Goal: Transaction & Acquisition: Purchase product/service

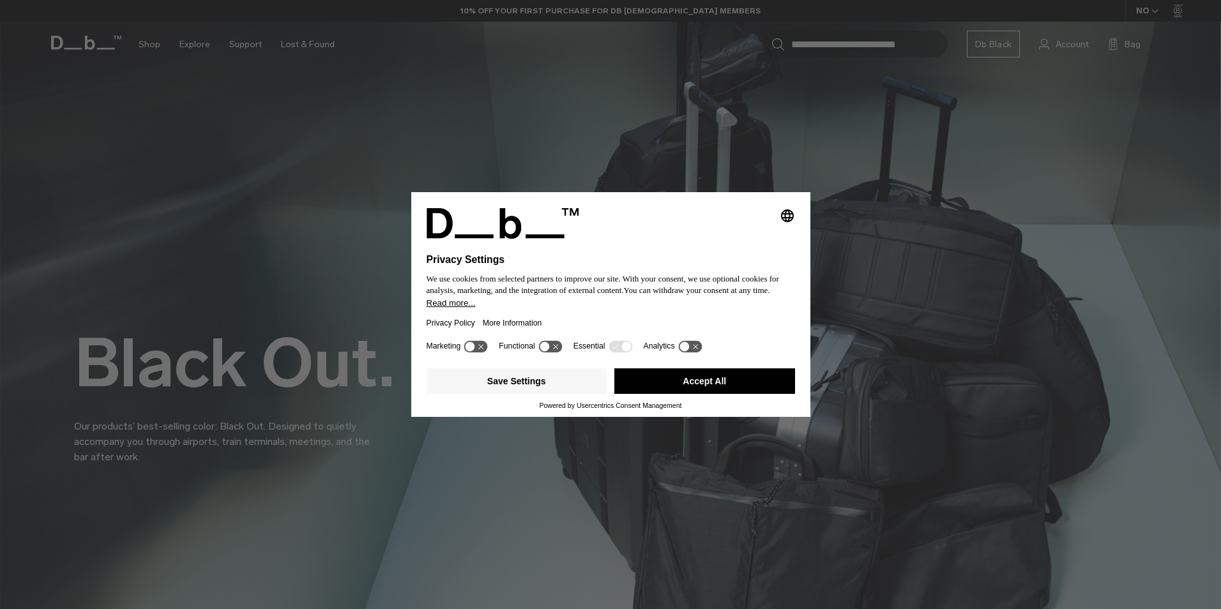
click at [736, 377] on button "Accept All" at bounding box center [704, 381] width 181 height 26
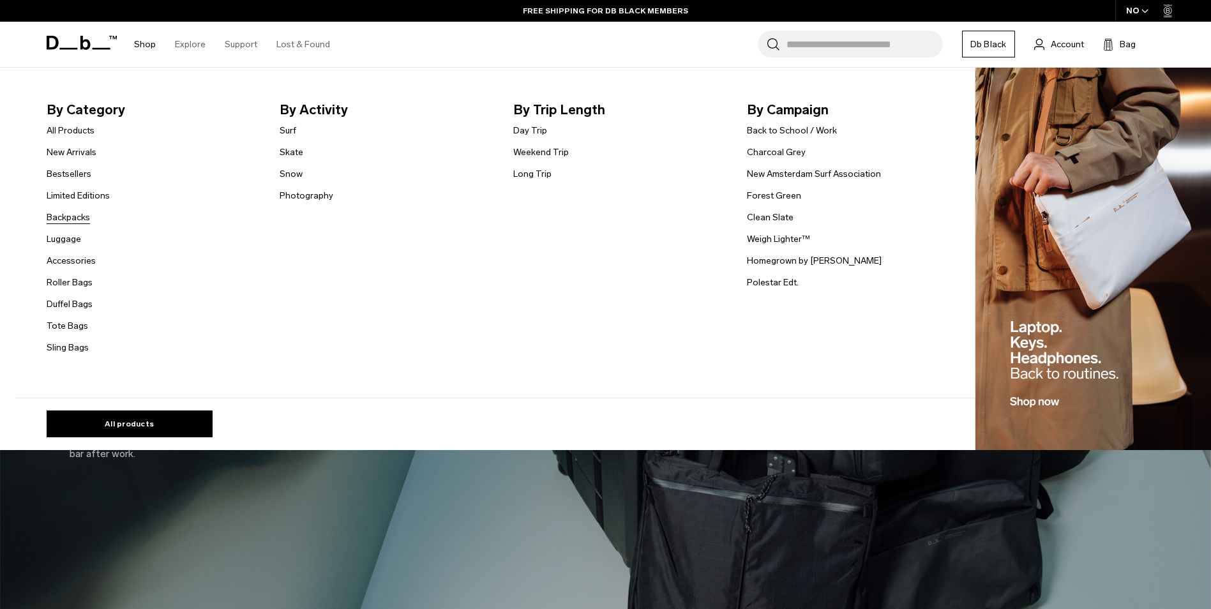
click at [77, 224] on link "Backpacks" at bounding box center [68, 217] width 43 height 13
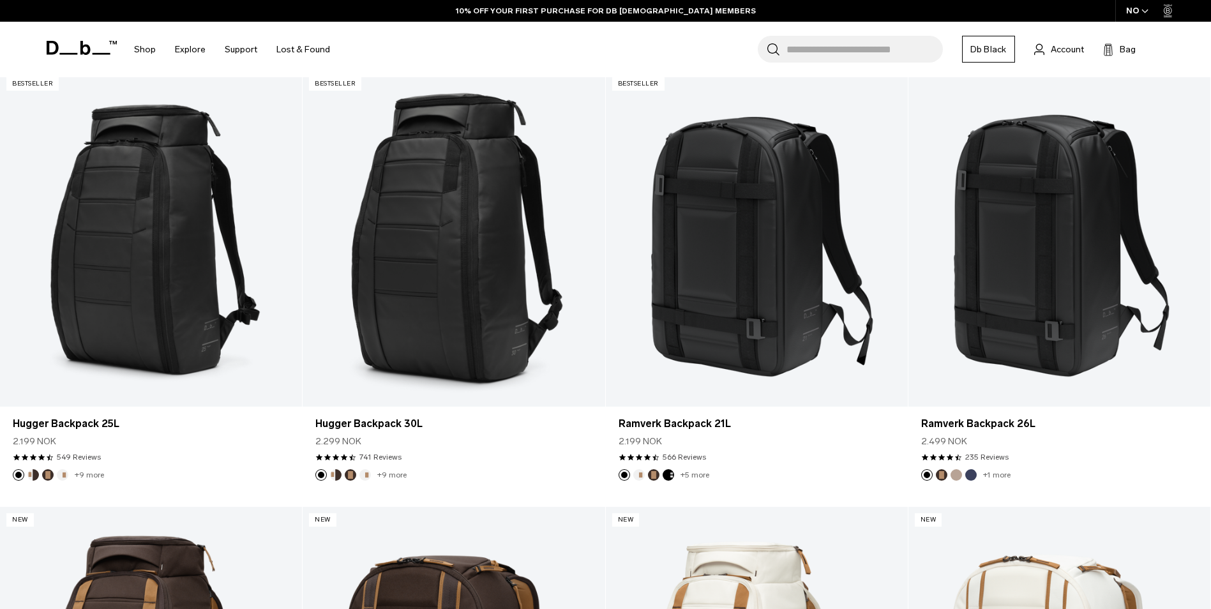
scroll to position [307, 0]
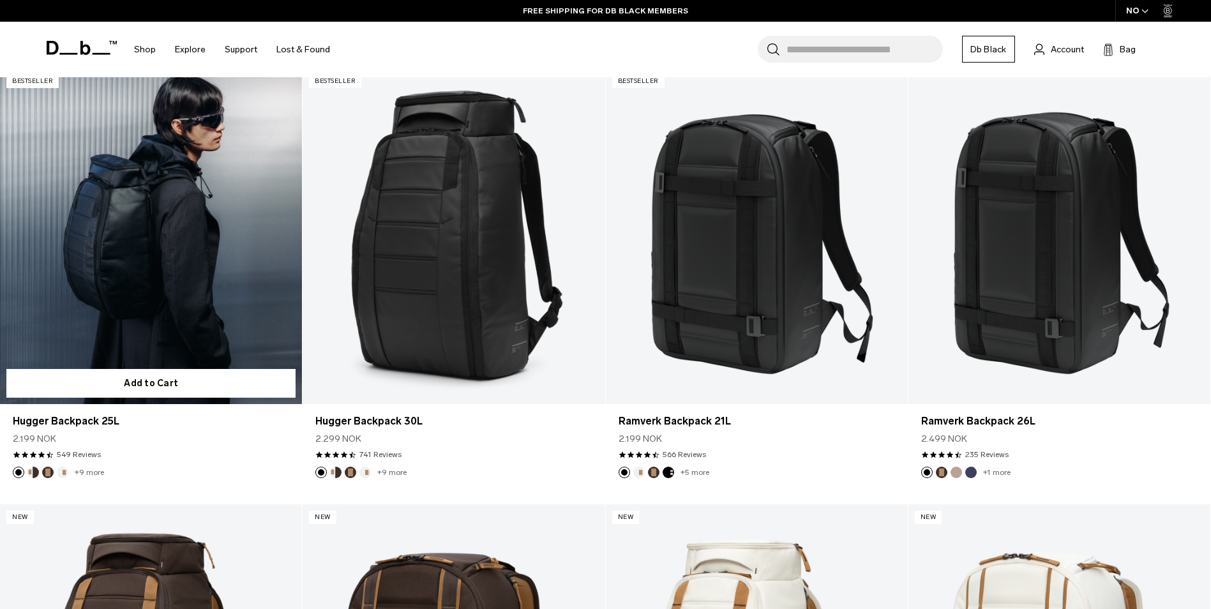
click at [155, 296] on link "Hugger Backpack 25L" at bounding box center [151, 236] width 302 height 336
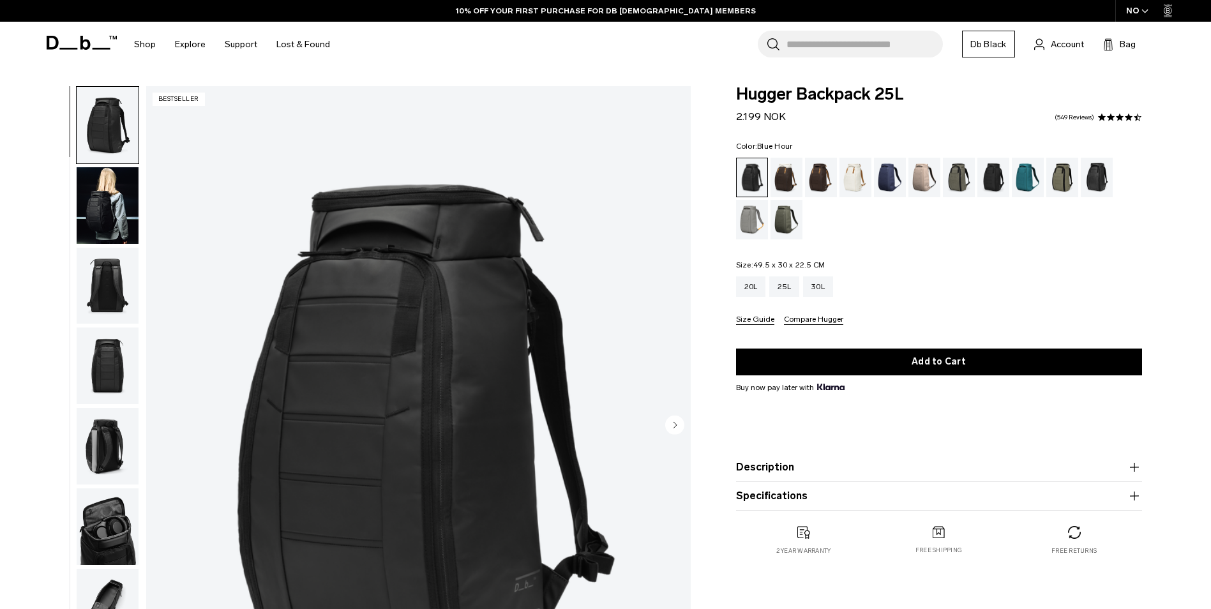
click at [885, 176] on div "Blue Hour" at bounding box center [890, 178] width 33 height 40
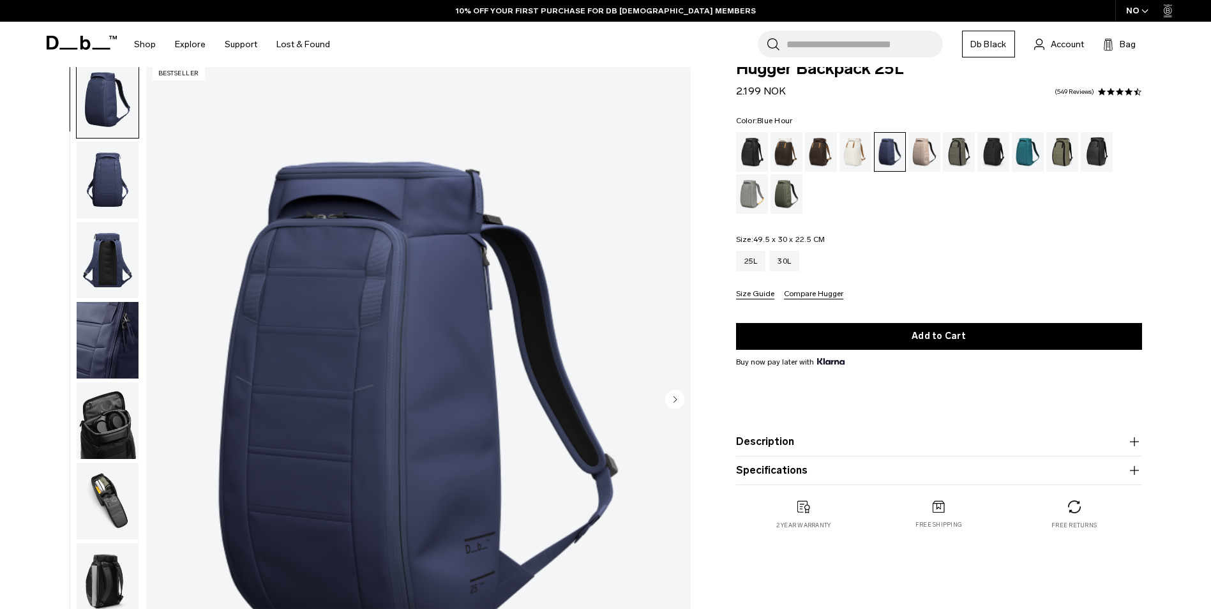
scroll to position [51, 0]
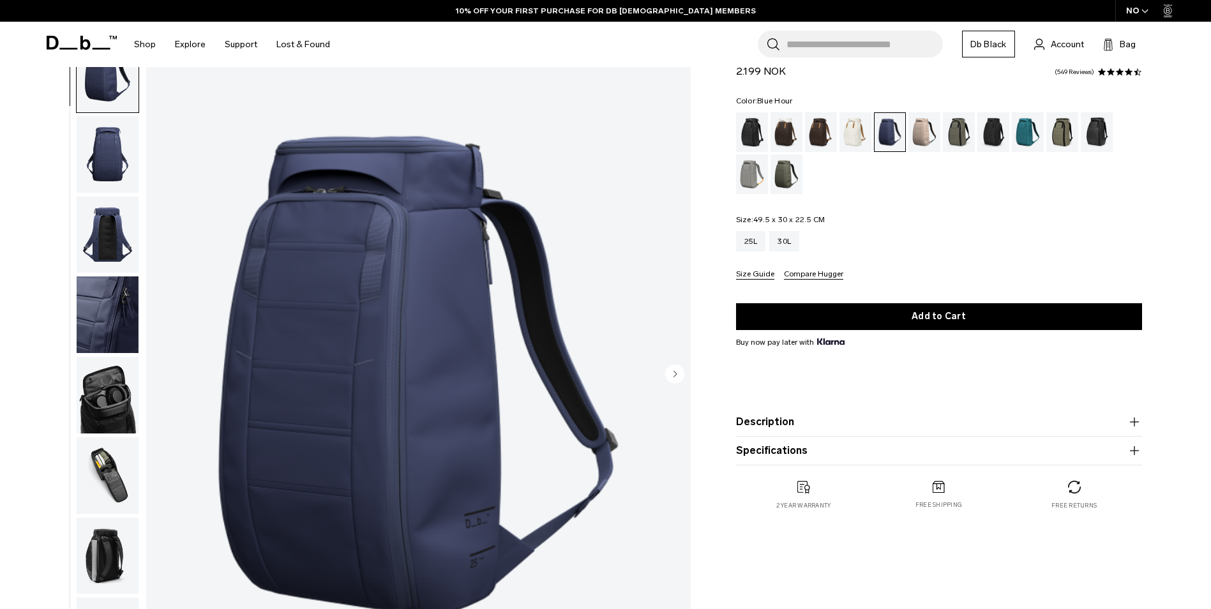
click at [114, 400] on img "button" at bounding box center [108, 395] width 62 height 77
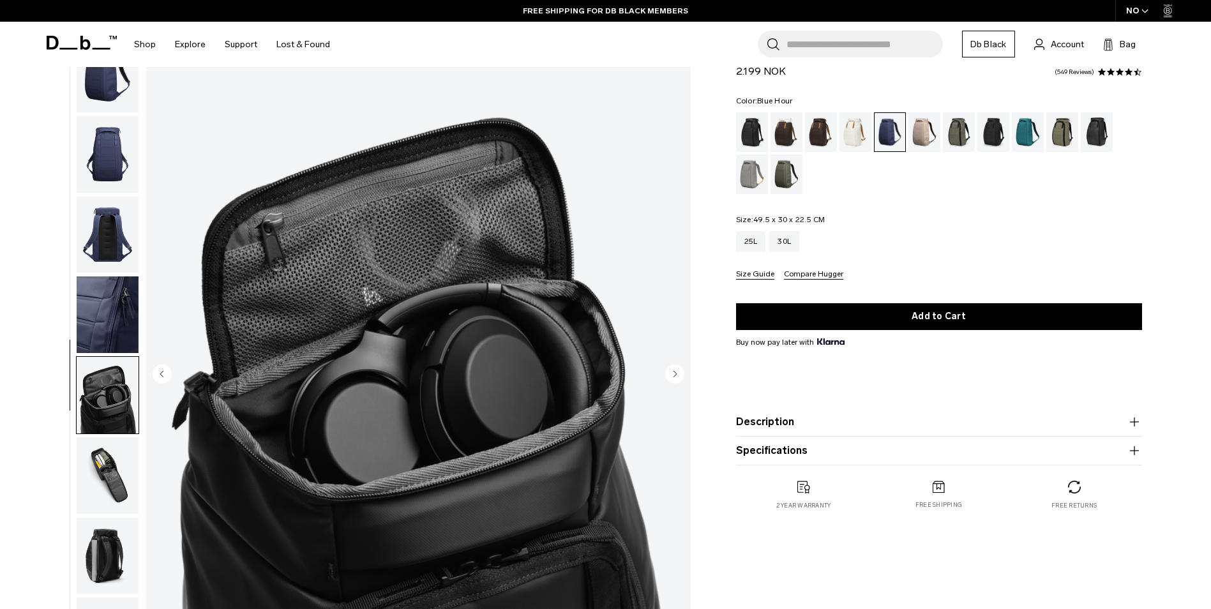
scroll to position [40, 0]
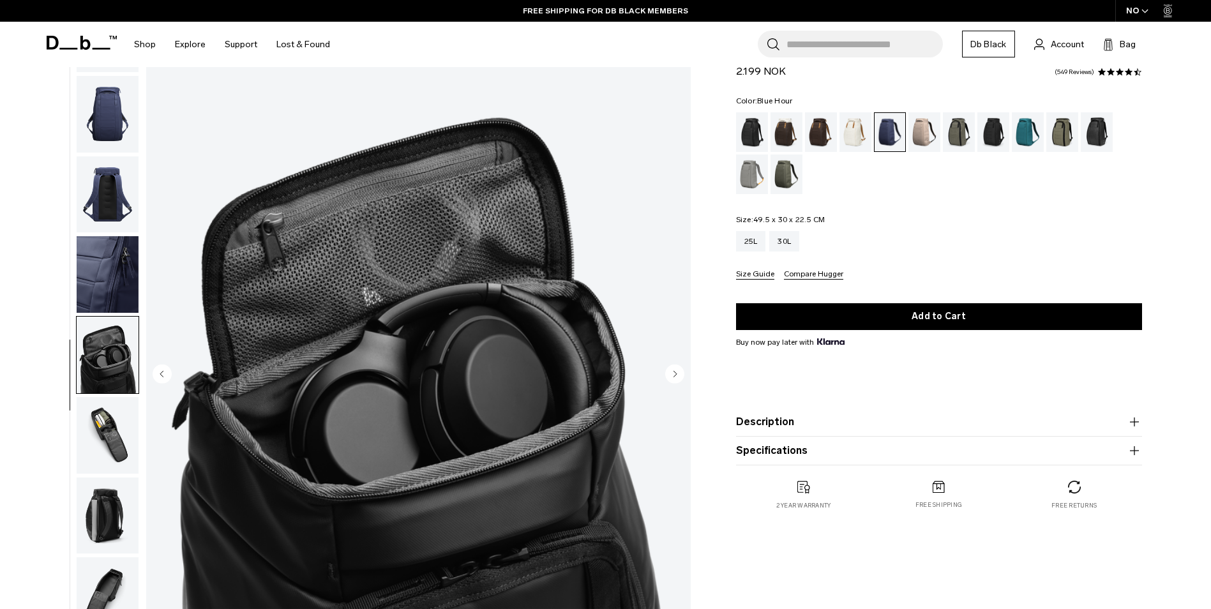
click at [115, 109] on img "button" at bounding box center [108, 114] width 62 height 77
